Goal: Task Accomplishment & Management: Manage account settings

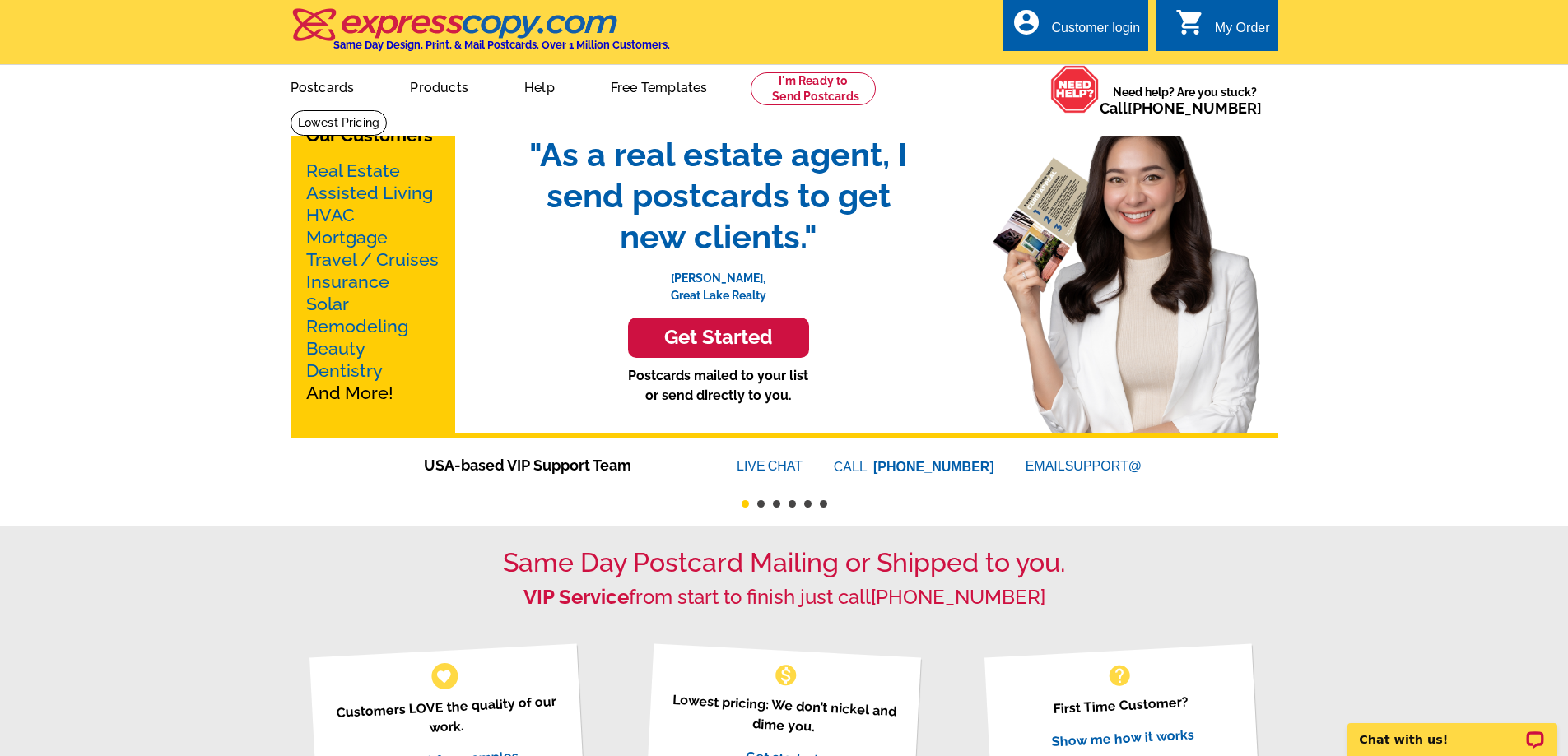
click at [1107, 33] on div "Customer login" at bounding box center [1095, 32] width 89 height 23
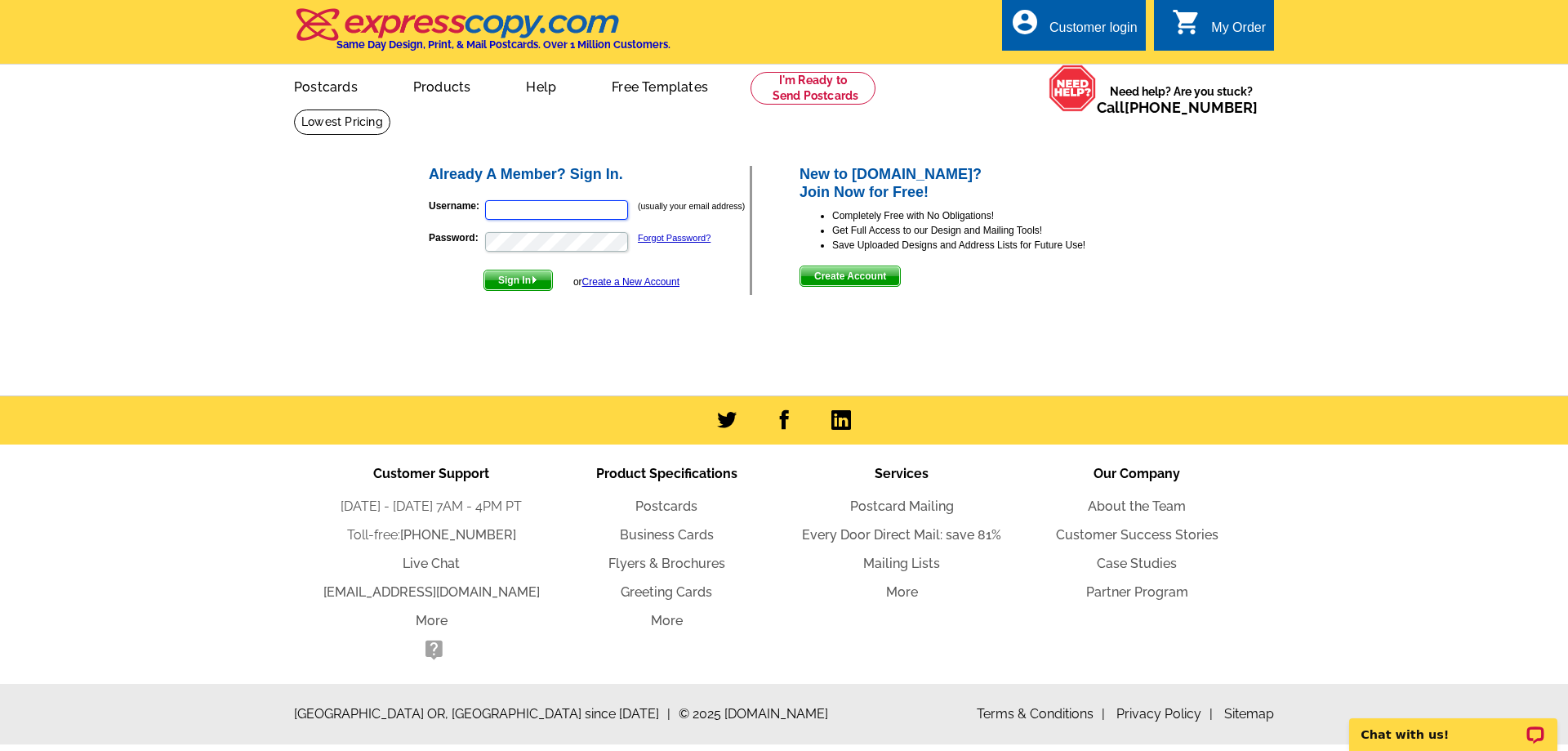
type input "[EMAIL_ADDRESS][DOMAIN_NAME]"
click at [517, 279] on span "Sign In" at bounding box center [518, 280] width 68 height 20
